Goal: Task Accomplishment & Management: Manage account settings

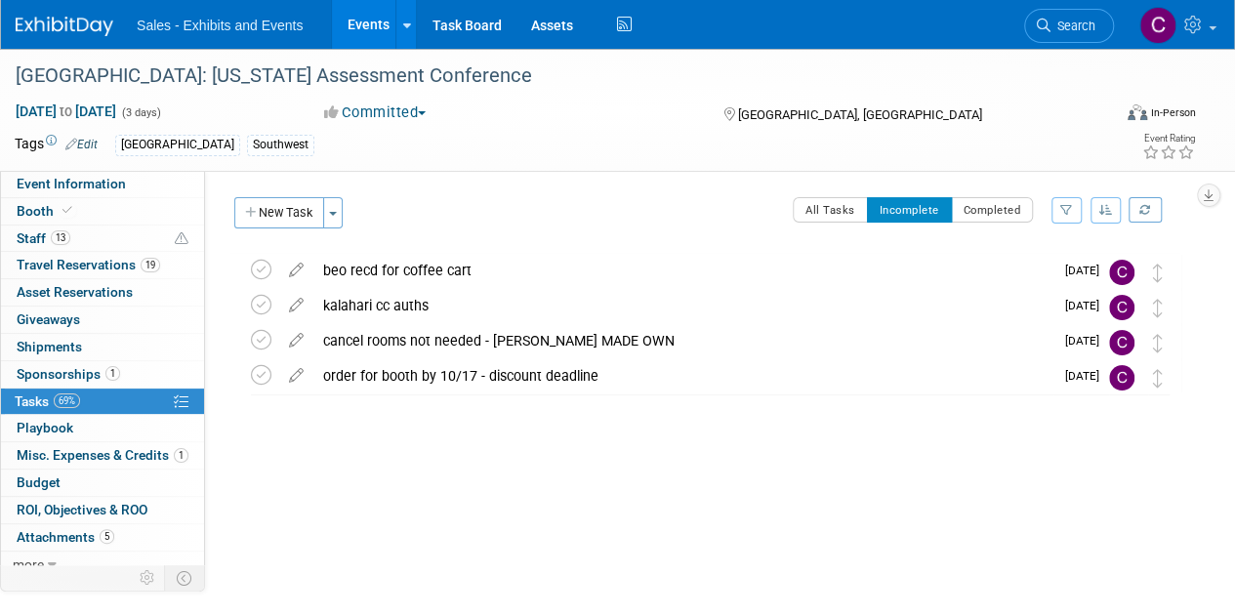
click at [378, 30] on link "Events" at bounding box center [367, 24] width 71 height 49
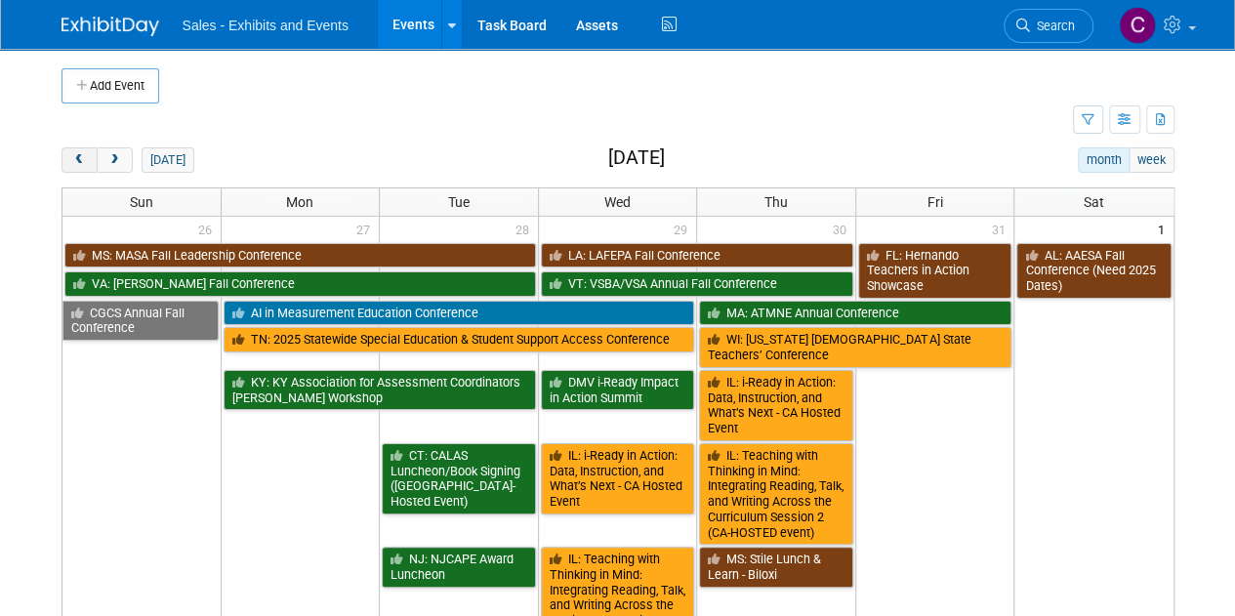
click at [70, 167] on button "prev" at bounding box center [80, 159] width 36 height 25
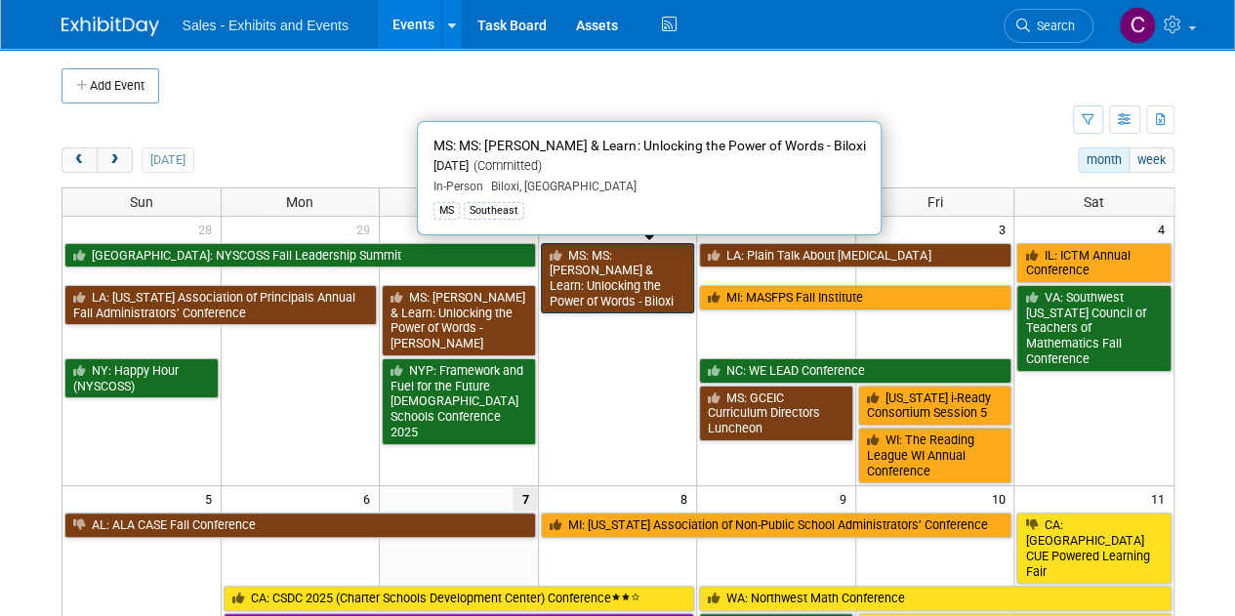
click at [631, 245] on link "MS: MS: Lunch & Learn: Unlocking the Power of Words - Biloxi" at bounding box center [618, 278] width 154 height 71
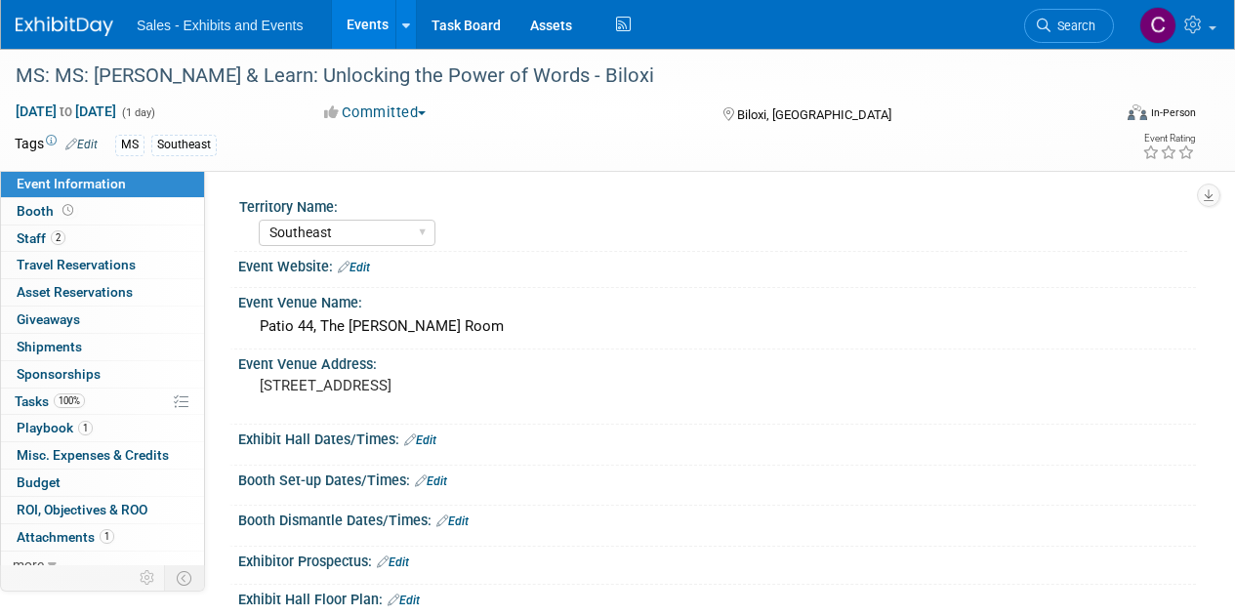
select select "Southeast"
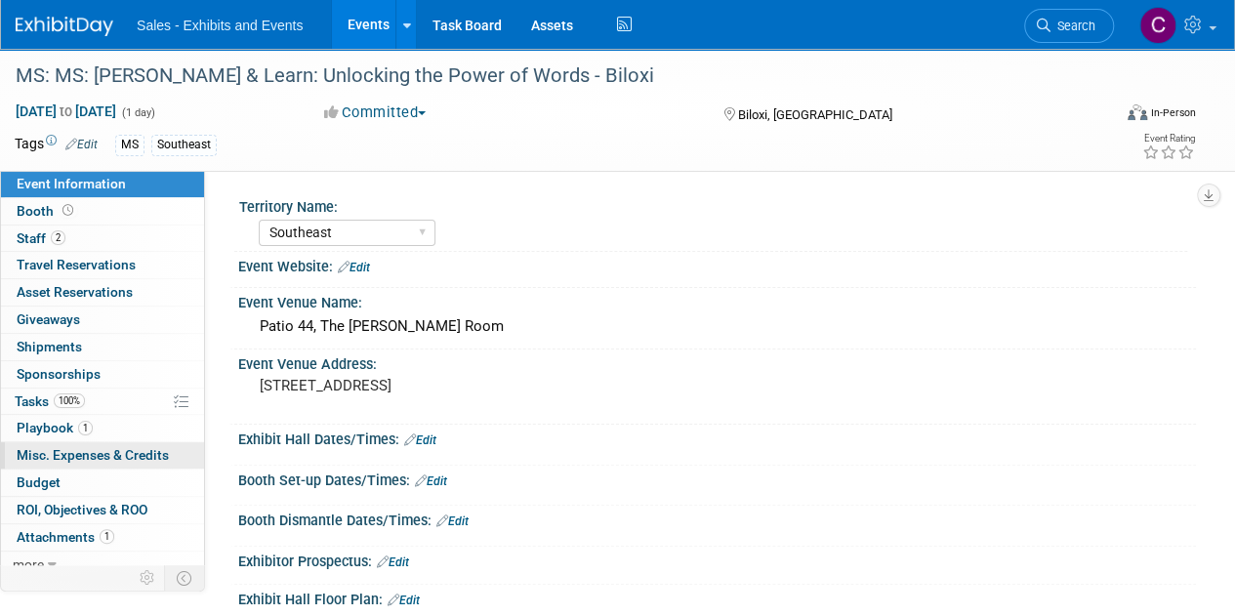
click at [47, 452] on span "Misc. Expenses & Credits 0" at bounding box center [93, 455] width 152 height 16
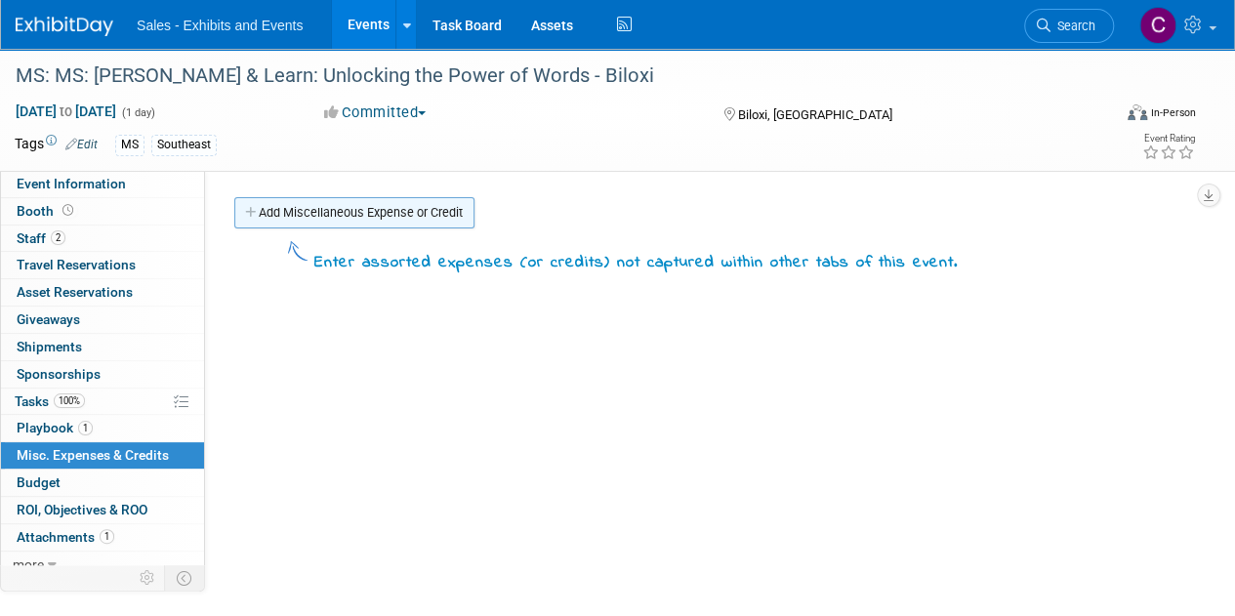
click at [328, 208] on link "Add Miscellaneous Expense or Credit" at bounding box center [354, 212] width 240 height 31
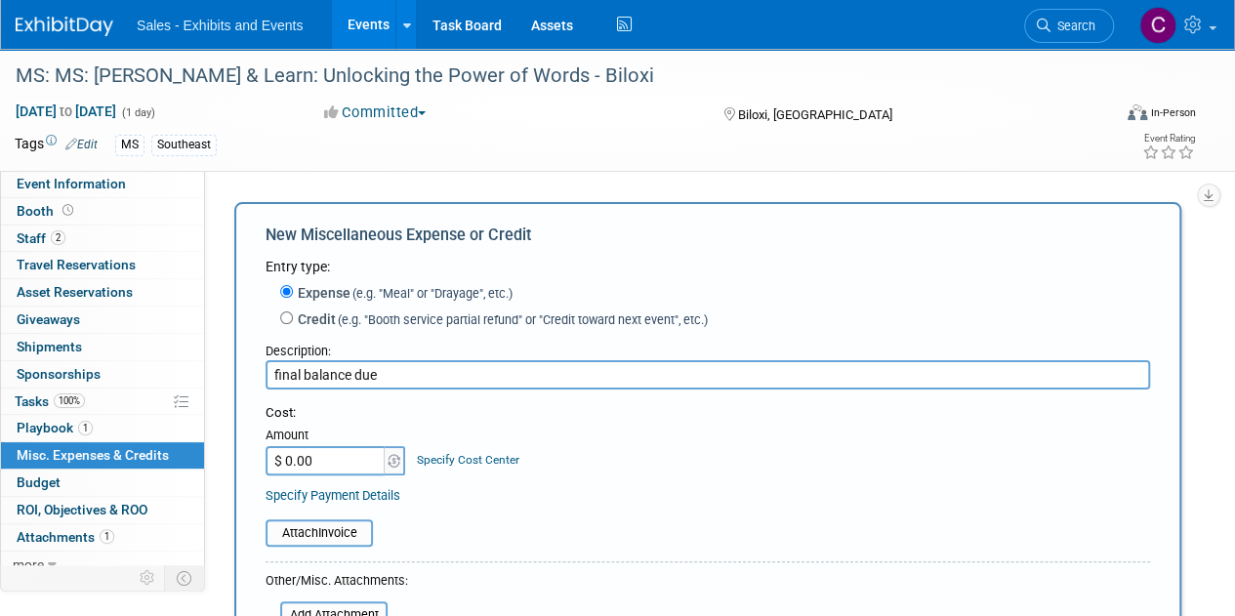
type input "final balance due"
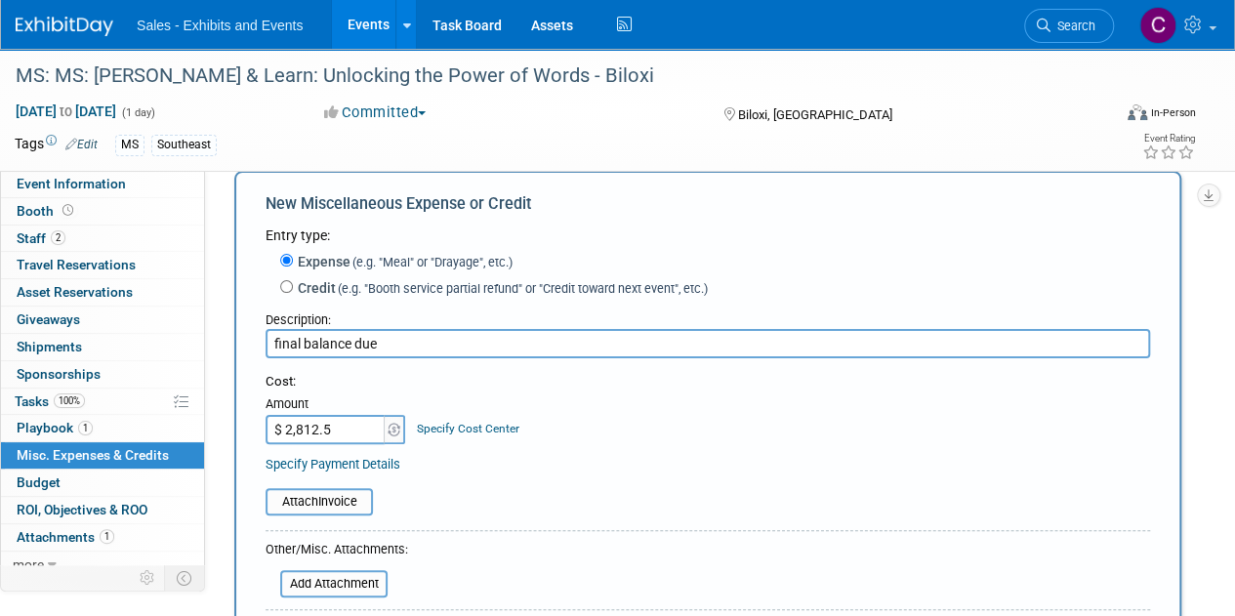
scroll to position [218, 0]
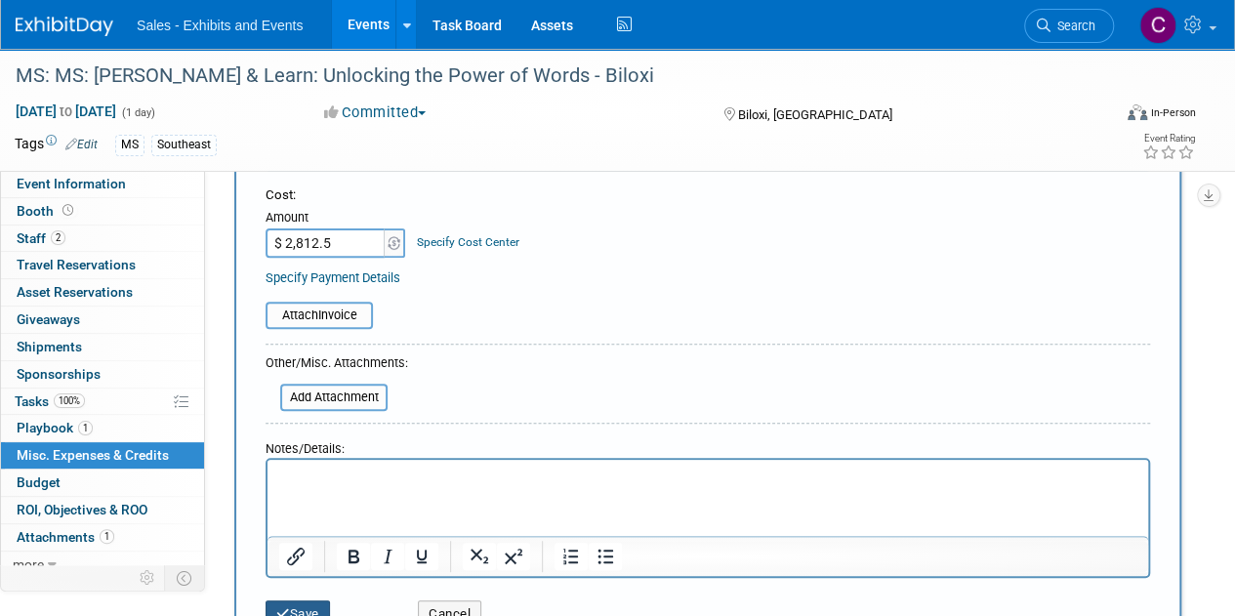
type input "$ 2,812.50"
click at [301, 600] on button "Save" at bounding box center [298, 613] width 64 height 27
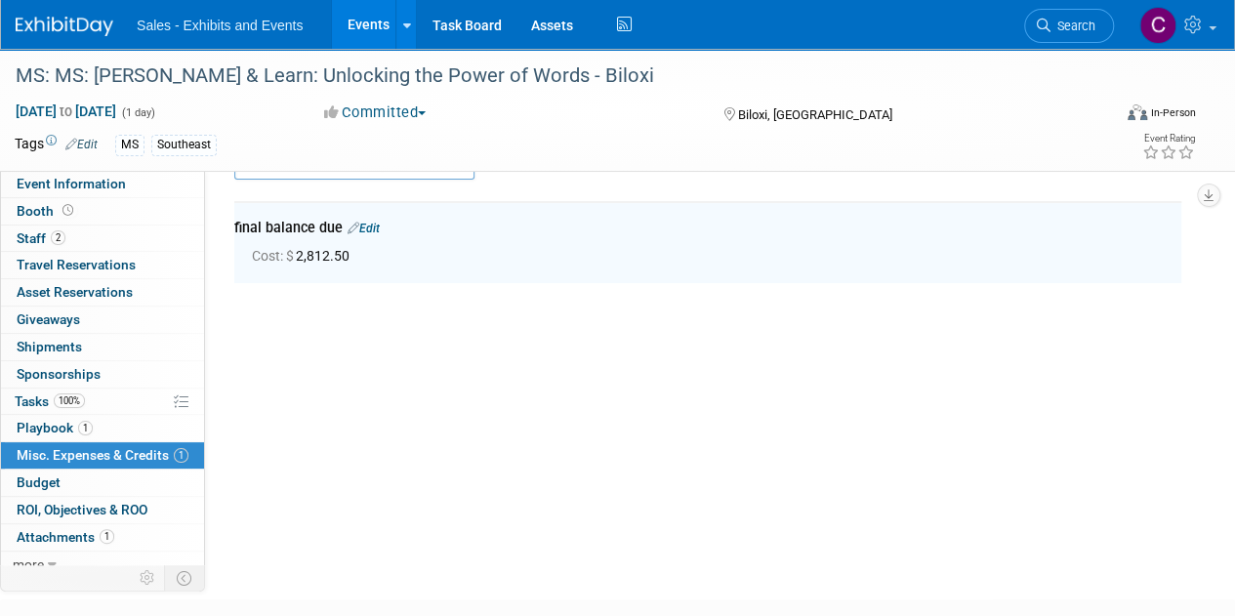
scroll to position [43, 0]
